Goal: Task Accomplishment & Management: Manage account settings

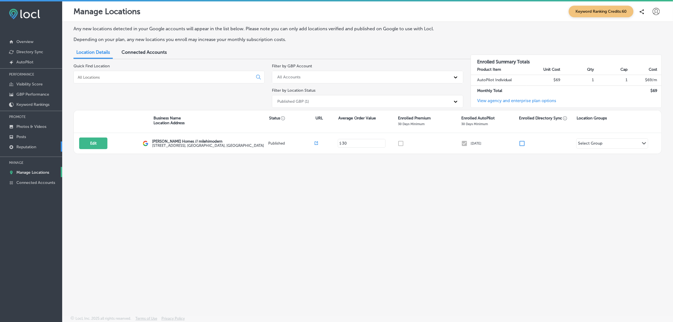
click at [33, 147] on p "Reputation" at bounding box center [26, 146] width 20 height 5
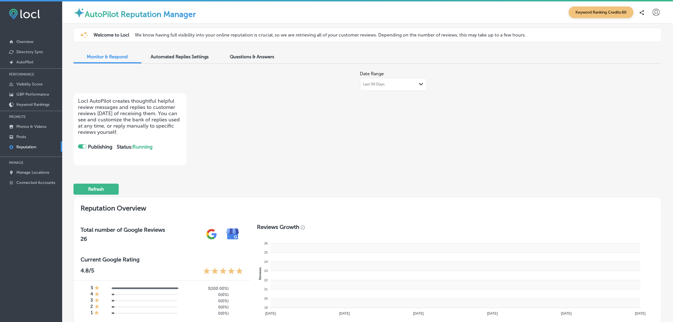
checkbox input "true"
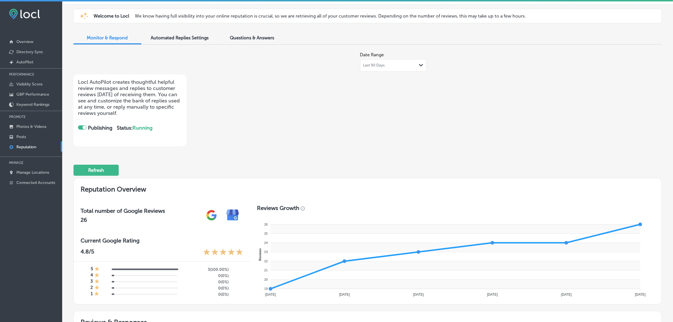
scroll to position [3, 0]
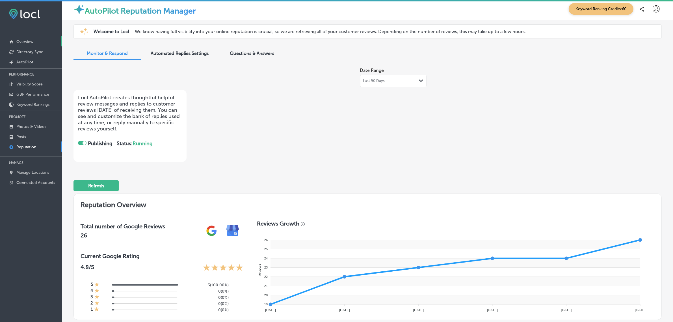
click at [39, 43] on link "Overview" at bounding box center [31, 41] width 62 height 10
